Goal: Task Accomplishment & Management: Use online tool/utility

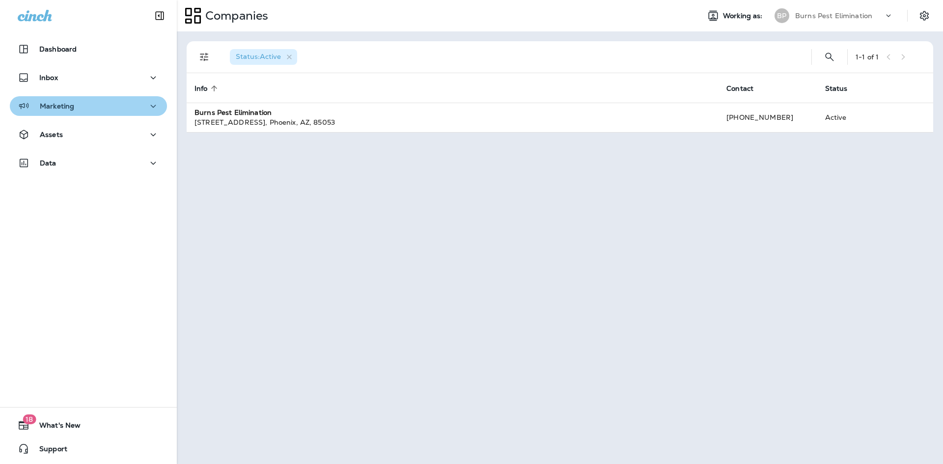
click at [123, 111] on div "Marketing" at bounding box center [88, 106] width 141 height 12
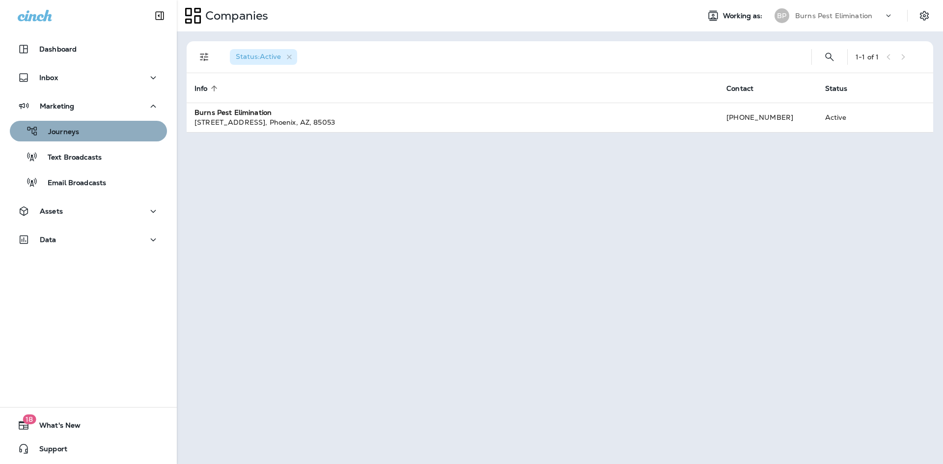
click at [101, 138] on div "Journeys" at bounding box center [88, 131] width 149 height 15
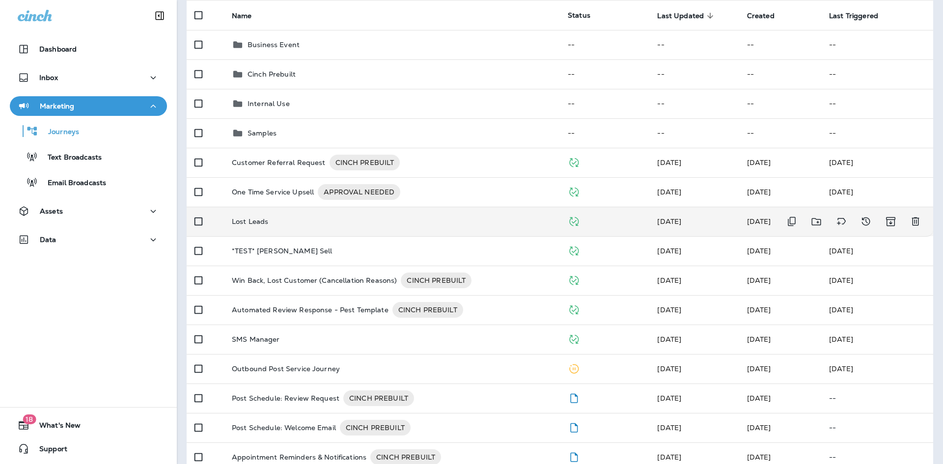
scroll to position [147, 0]
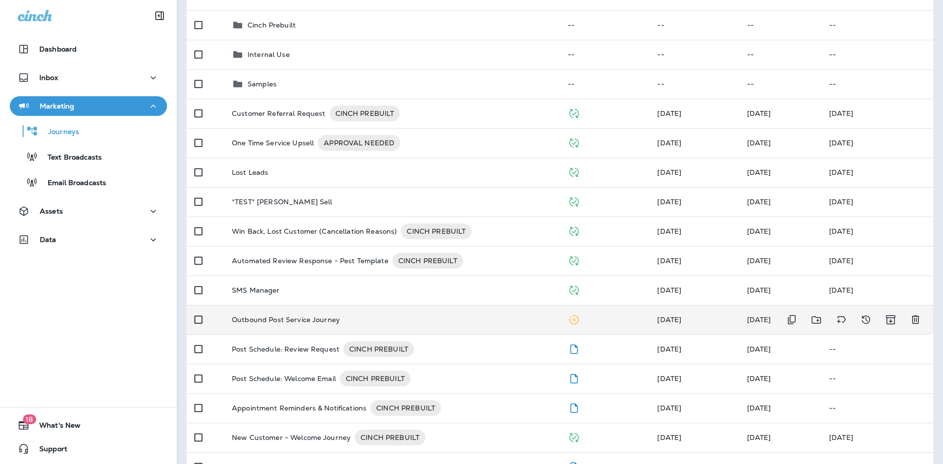
click at [367, 323] on div "Outbound Post Service Journey" at bounding box center [392, 320] width 320 height 8
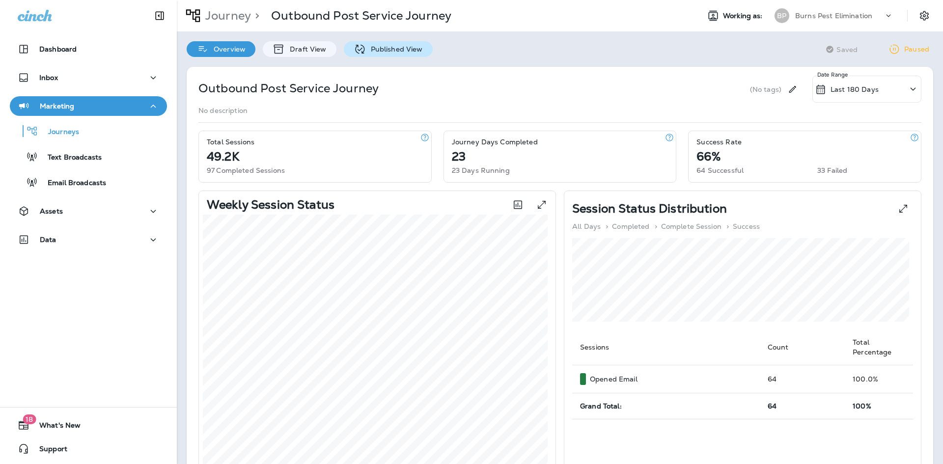
click at [384, 56] on div "Published View" at bounding box center [388, 49] width 89 height 16
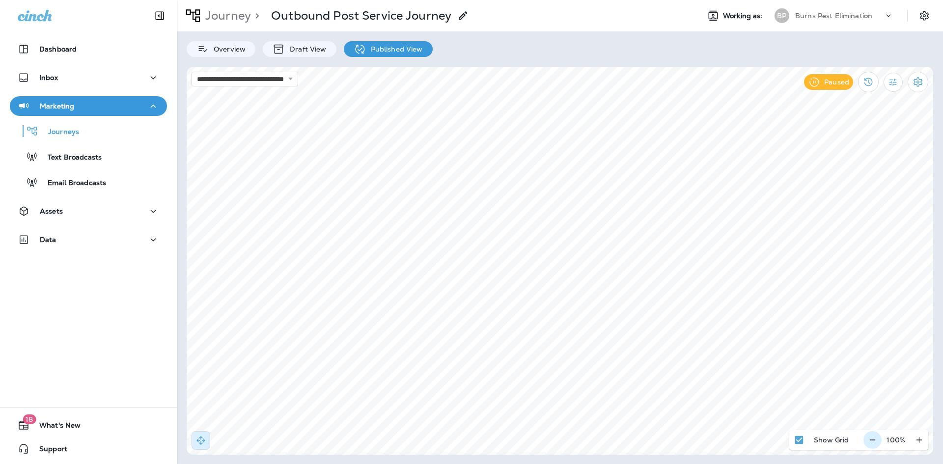
click at [871, 442] on icon "button" at bounding box center [872, 440] width 10 height 10
click at [871, 442] on icon "button" at bounding box center [876, 440] width 10 height 10
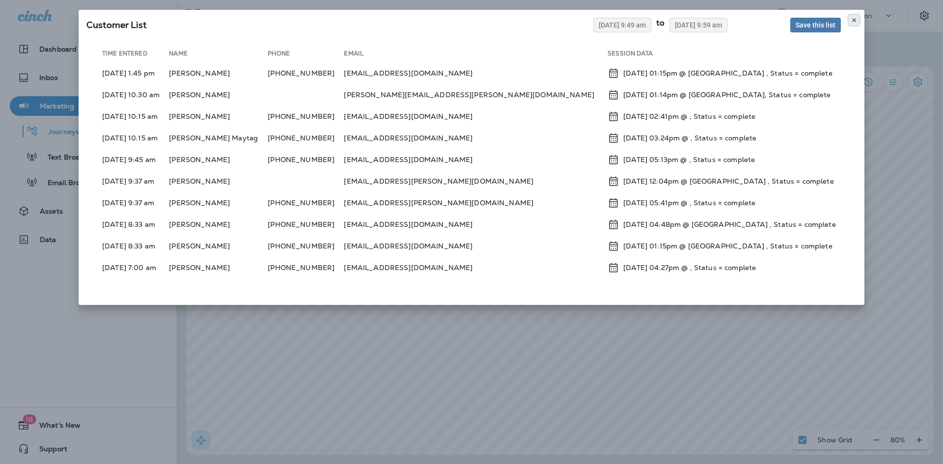
click at [854, 16] on button at bounding box center [853, 20] width 11 height 11
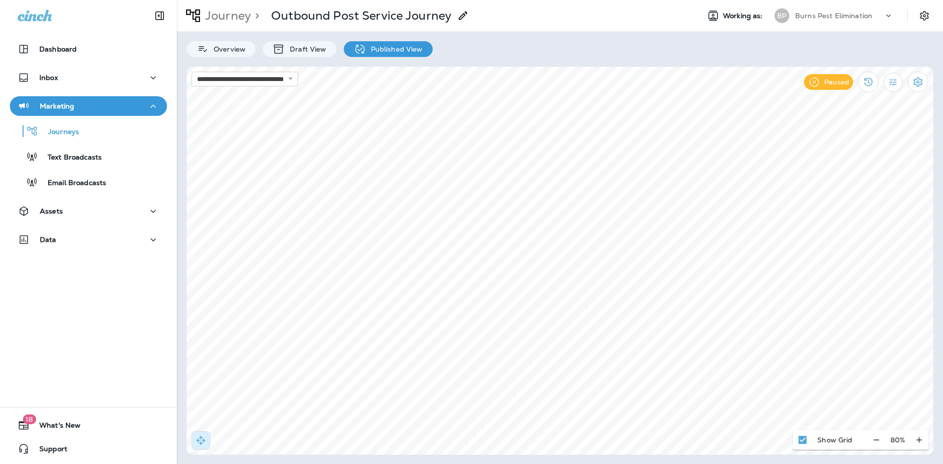
select select "*"
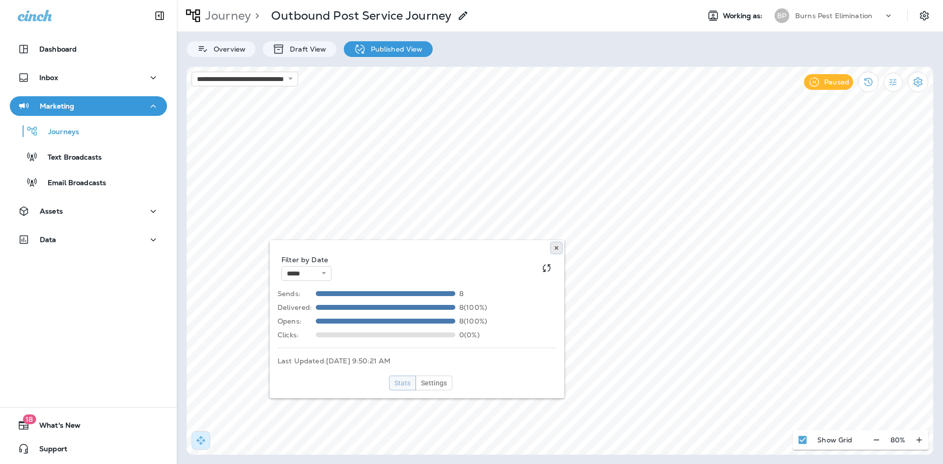
click at [558, 244] on button at bounding box center [556, 248] width 11 height 11
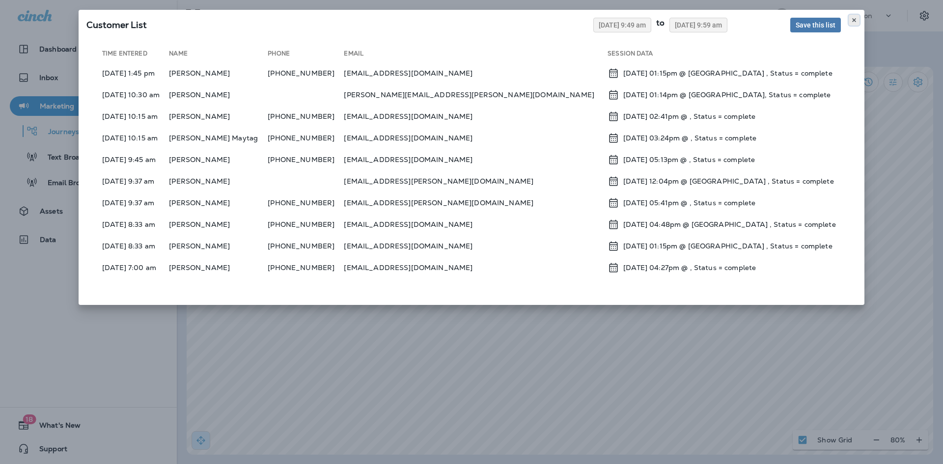
click at [857, 22] on button at bounding box center [853, 20] width 11 height 11
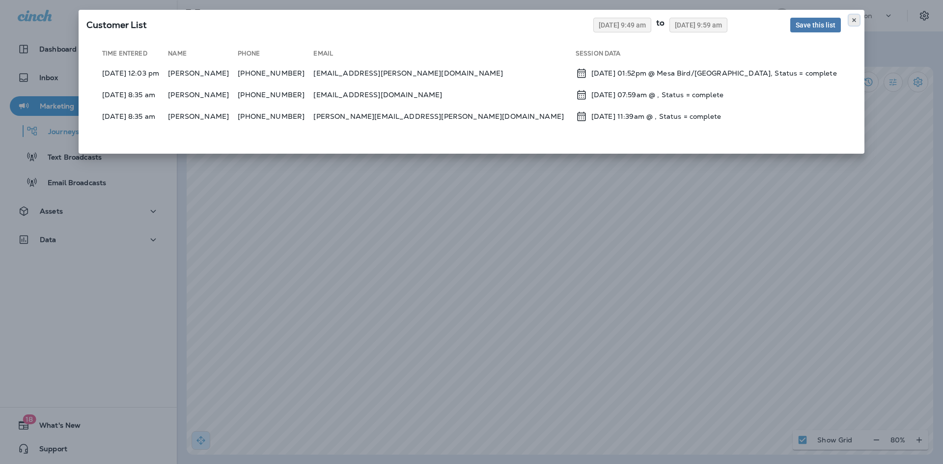
click at [858, 16] on button at bounding box center [853, 20] width 11 height 11
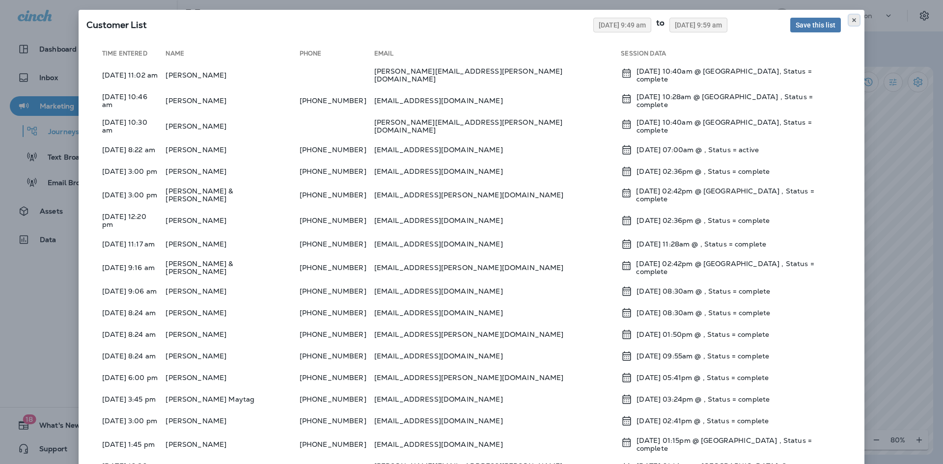
click at [851, 22] on icon at bounding box center [854, 20] width 6 height 6
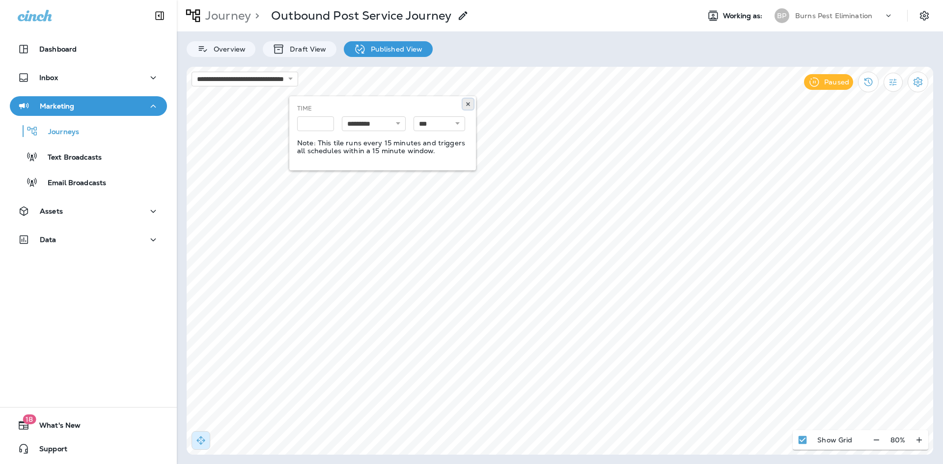
click at [471, 105] on button at bounding box center [468, 104] width 11 height 11
click at [163, 218] on div "**********" at bounding box center [471, 232] width 943 height 464
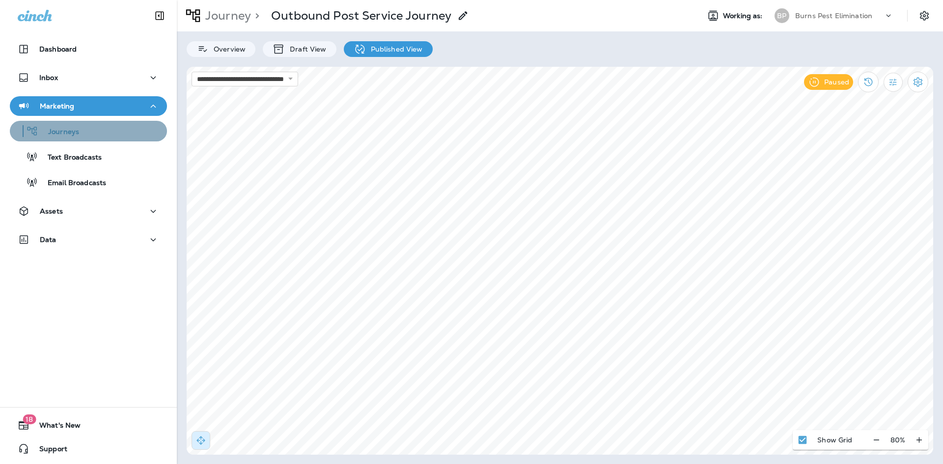
click at [97, 127] on div "Journeys" at bounding box center [88, 131] width 149 height 15
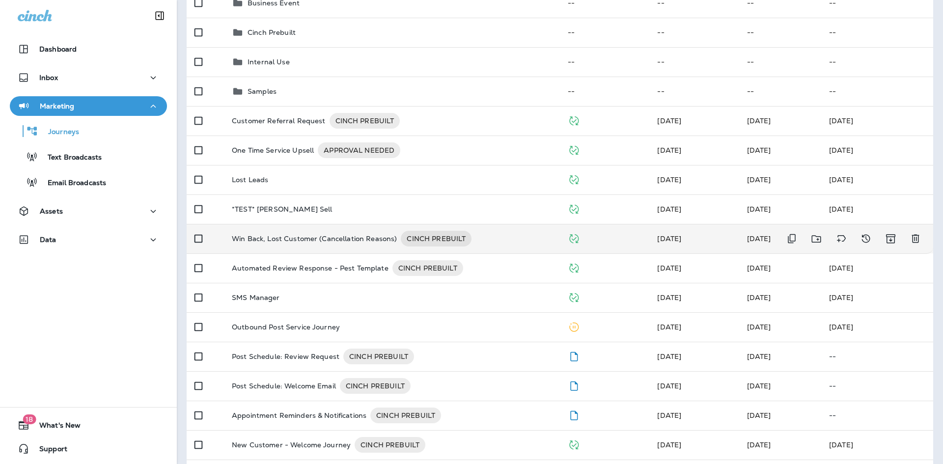
scroll to position [147, 0]
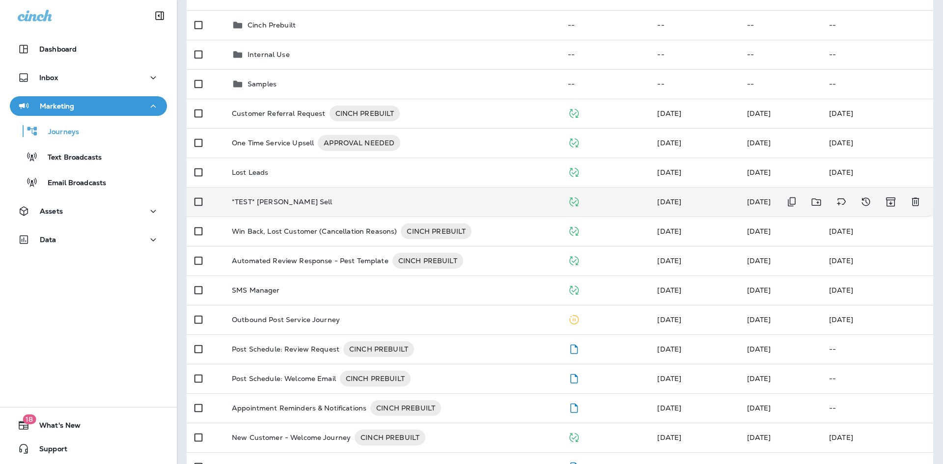
click at [354, 192] on td "*TEST* Kynan Cross Sell" at bounding box center [392, 201] width 336 height 29
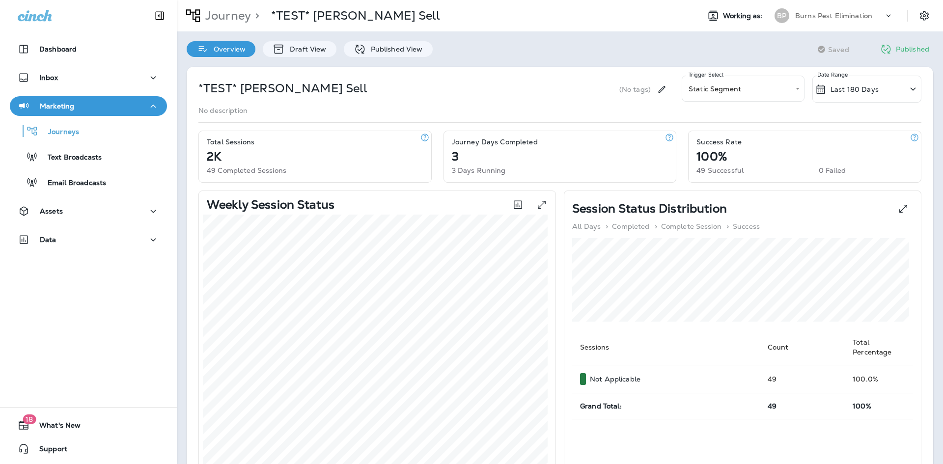
click at [310, 40] on div "Overview Draft View Published View" at bounding box center [310, 44] width 266 height 26
click at [309, 45] on p "Draft View" at bounding box center [305, 49] width 41 height 8
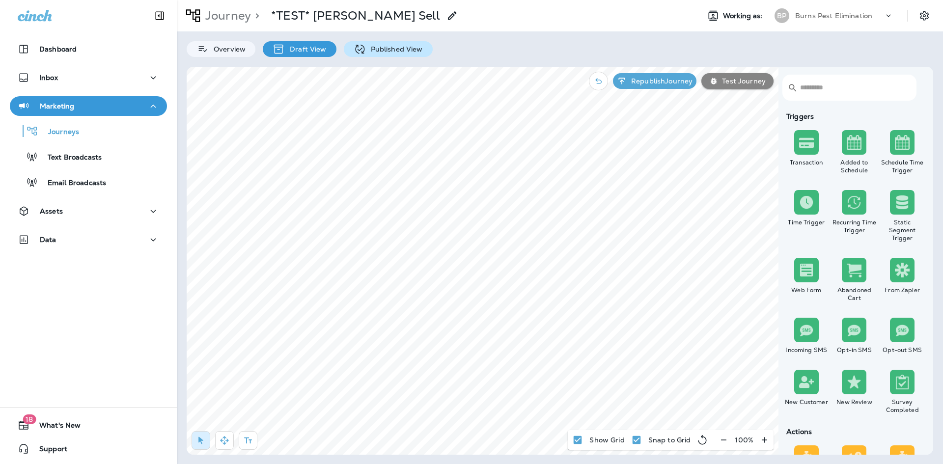
click at [366, 53] on p "Published View" at bounding box center [394, 49] width 57 height 8
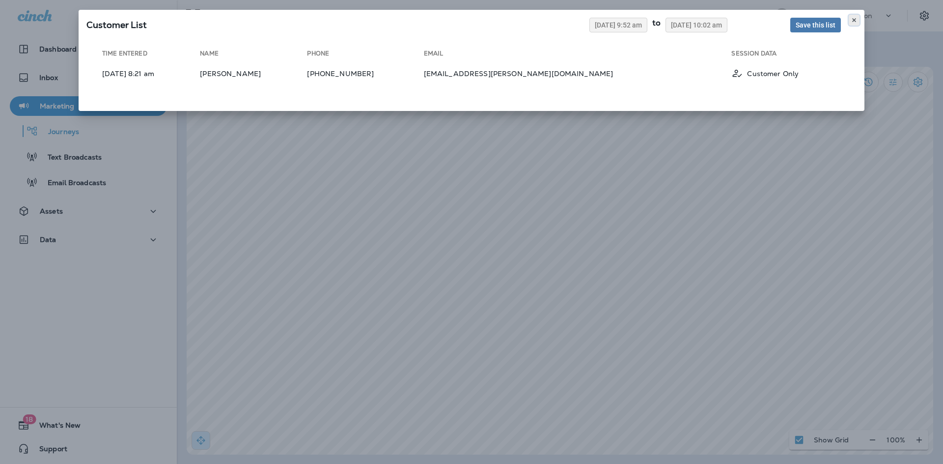
click at [854, 19] on use at bounding box center [853, 20] width 3 height 4
click at [859, 12] on div "Customer List 08/26/2025 9:52 am to 09/02/2025 10:02 am Save this list" at bounding box center [472, 23] width 786 height 27
click at [854, 17] on icon at bounding box center [854, 20] width 6 height 6
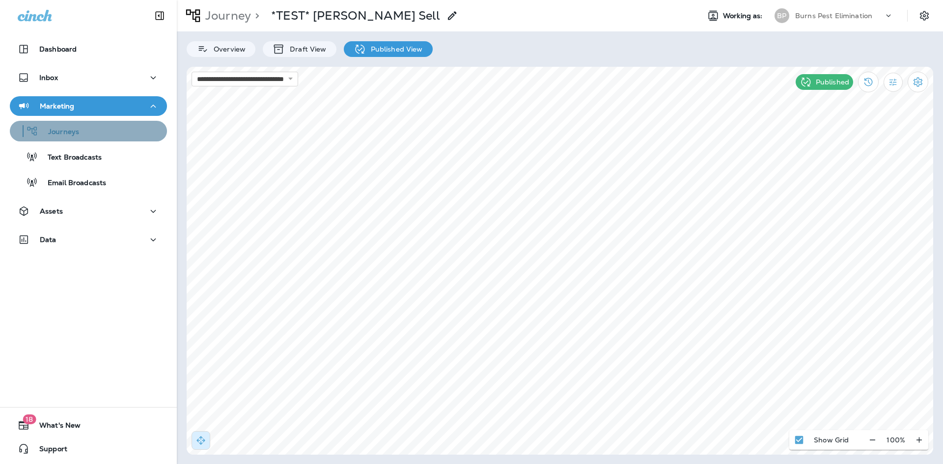
click at [123, 134] on div "Journeys" at bounding box center [88, 131] width 149 height 15
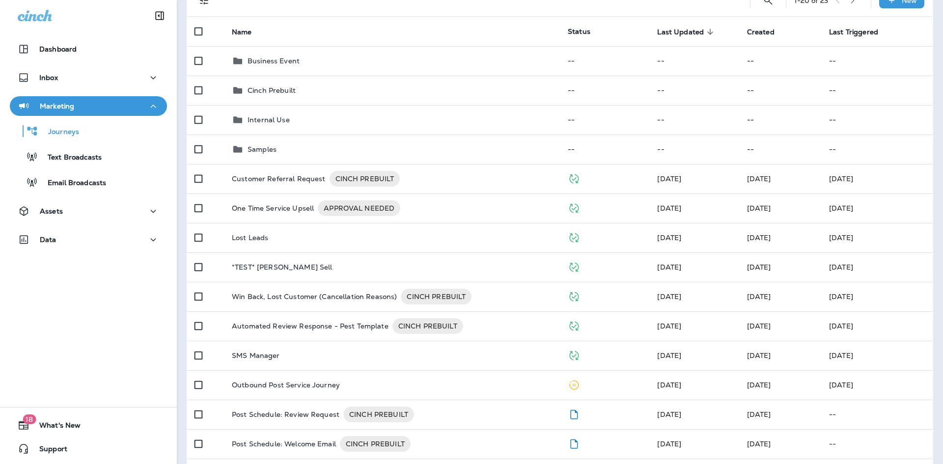
scroll to position [98, 0]
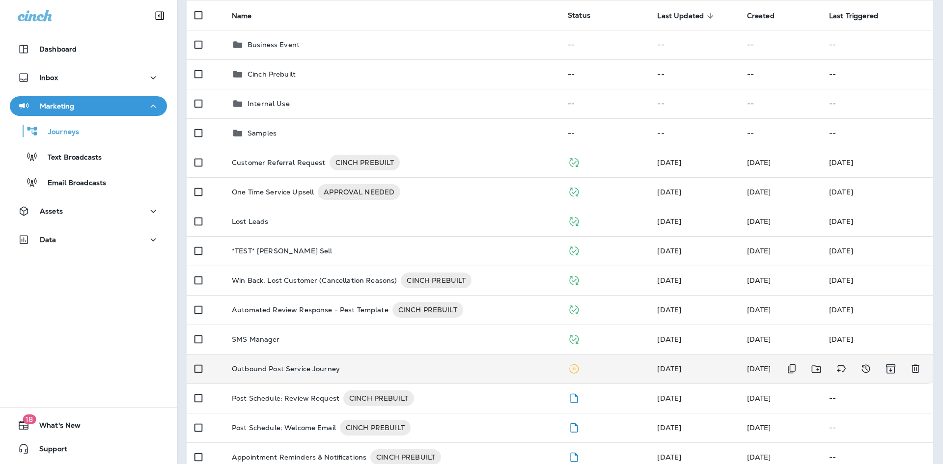
click at [263, 372] on p "Outbound Post Service Journey" at bounding box center [286, 369] width 108 height 8
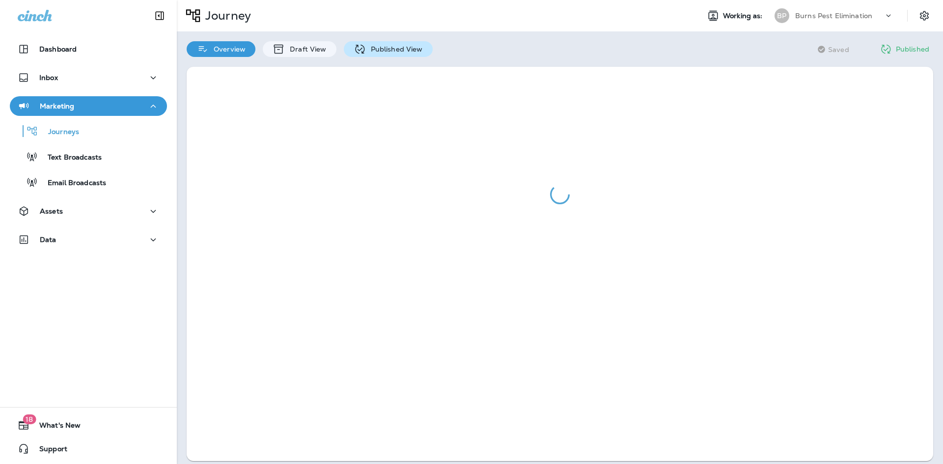
click at [388, 55] on div "Published View" at bounding box center [388, 49] width 89 height 16
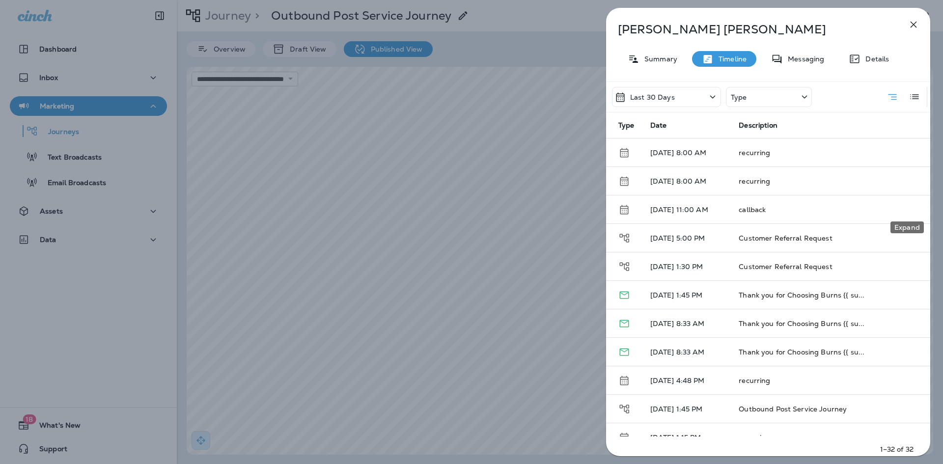
click at [906, 346] on icon "Expand" at bounding box center [912, 352] width 12 height 12
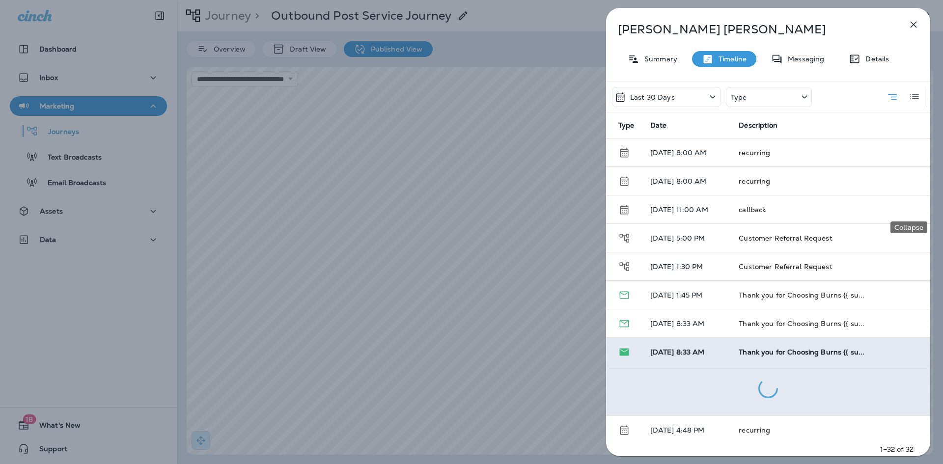
scroll to position [147, 0]
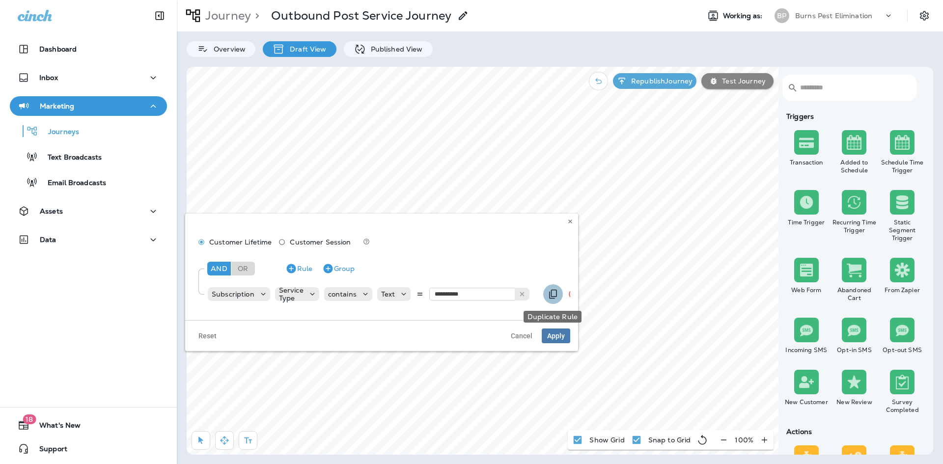
click at [549, 293] on icon "Duplicate Rule" at bounding box center [553, 294] width 12 height 12
